Goal: Task Accomplishment & Management: Use online tool/utility

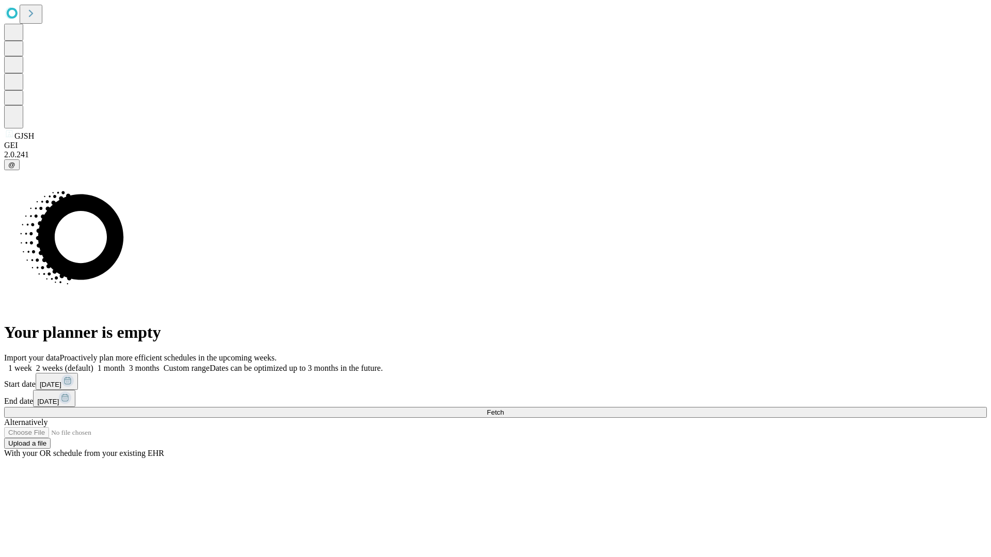
click at [504, 409] on span "Fetch" at bounding box center [495, 413] width 17 height 8
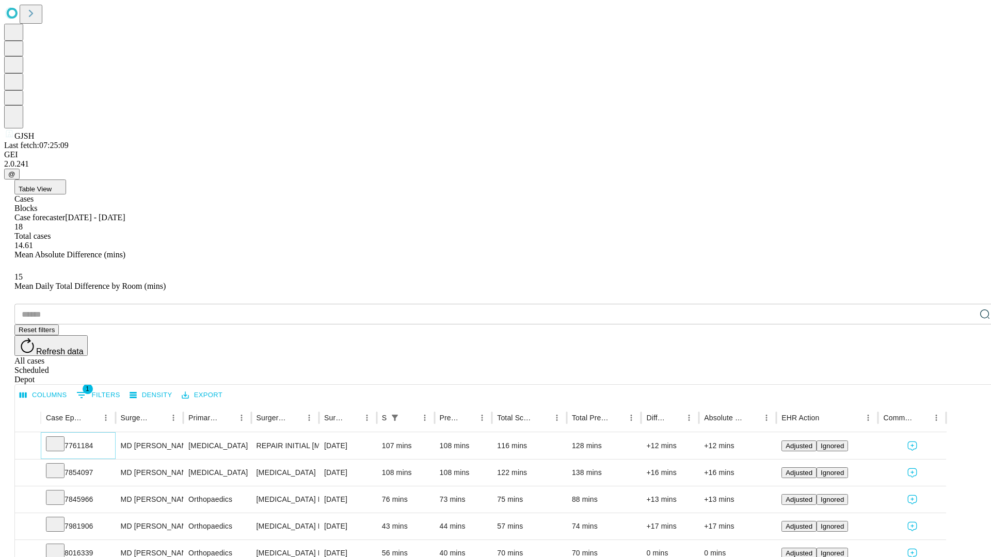
click at [60, 438] on icon at bounding box center [55, 443] width 10 height 10
